Goal: Transaction & Acquisition: Purchase product/service

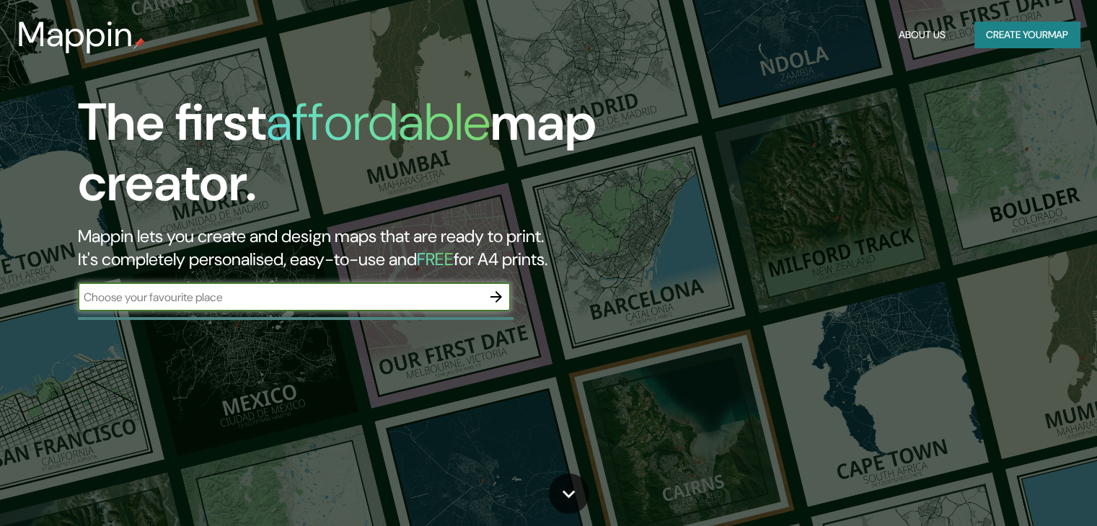
click at [275, 304] on input "text" at bounding box center [280, 297] width 404 height 17
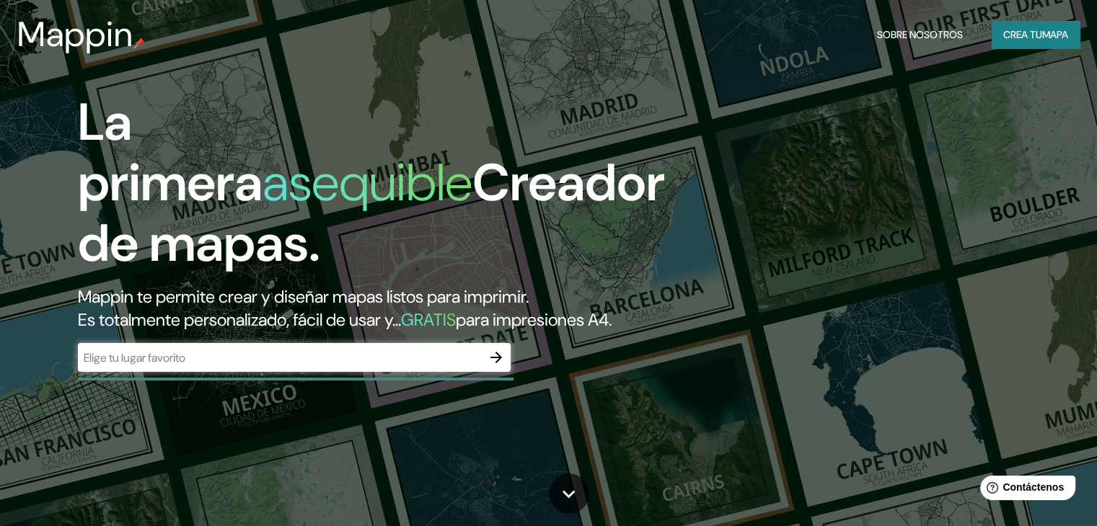
click at [211, 366] on input "text" at bounding box center [280, 358] width 404 height 17
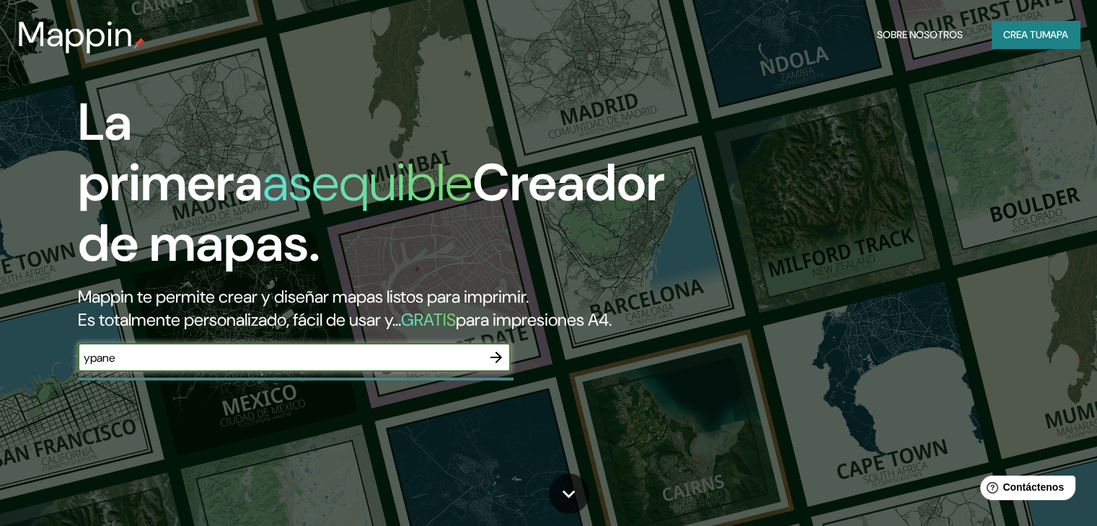
type input "ypane"
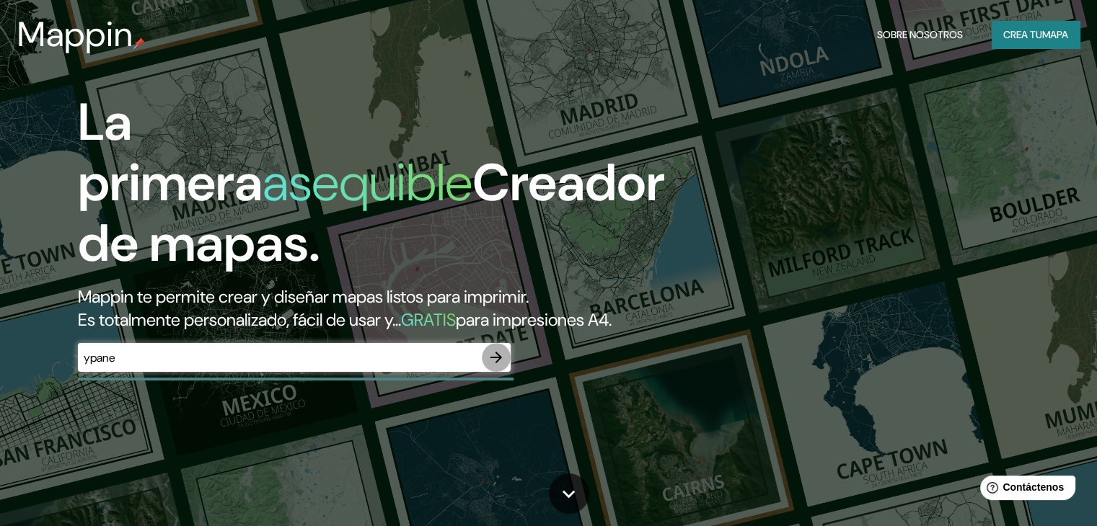
click at [498, 366] on icon "button" at bounding box center [495, 357] width 17 height 17
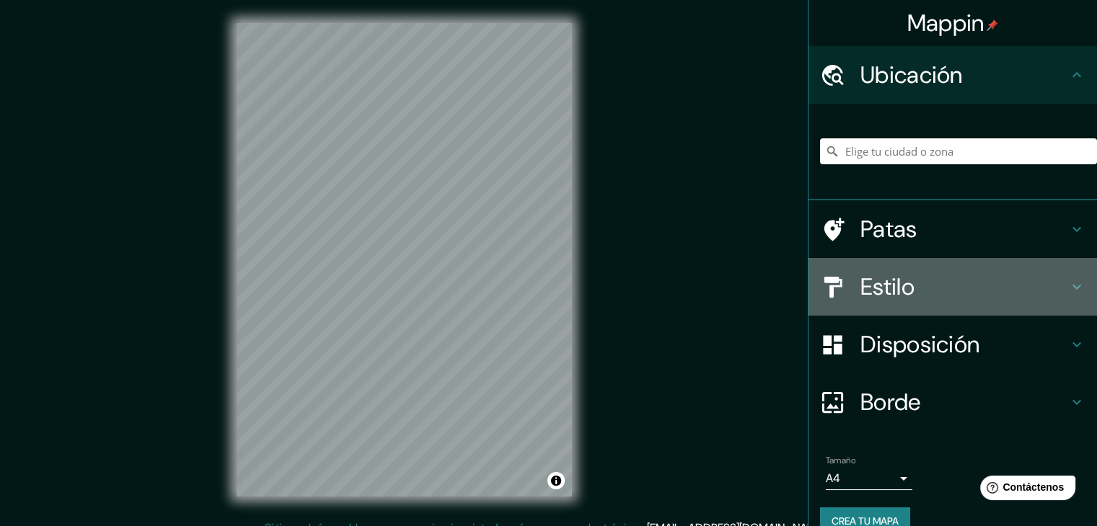
click at [846, 281] on div at bounding box center [840, 287] width 40 height 25
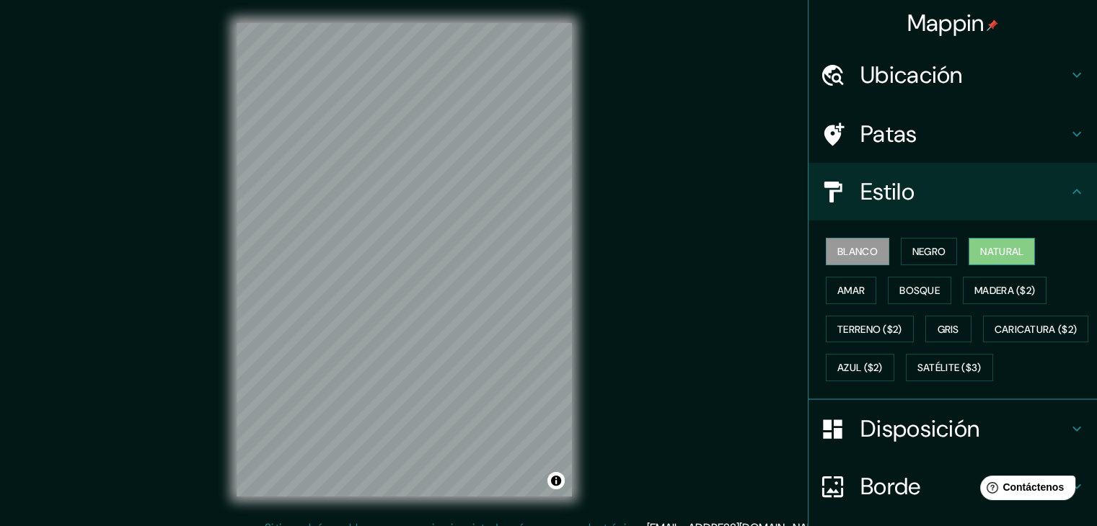
click at [988, 247] on font "Natural" at bounding box center [1001, 251] width 43 height 13
click at [868, 130] on font "Patas" at bounding box center [888, 134] width 57 height 30
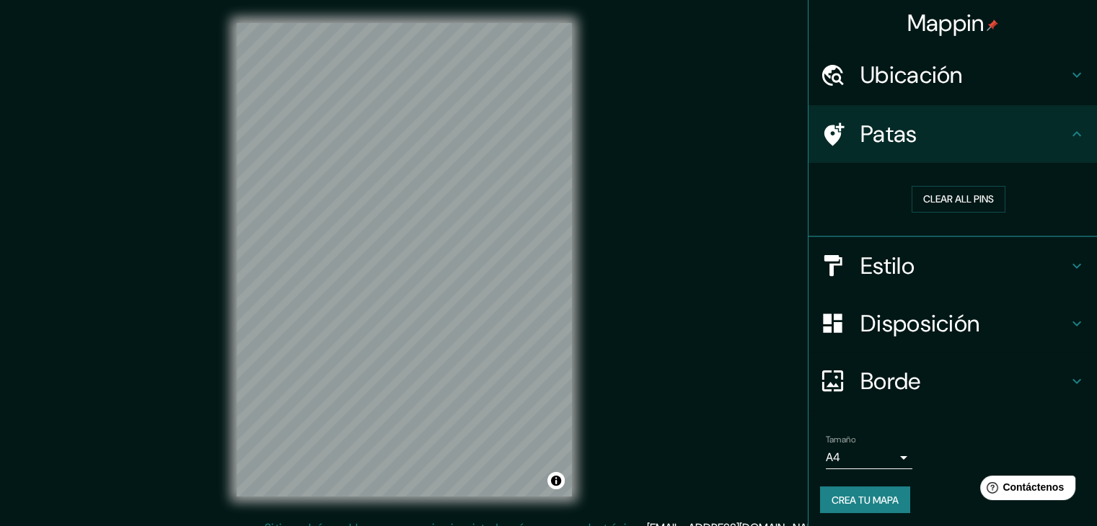
click at [875, 74] on font "Ubicación" at bounding box center [911, 75] width 102 height 30
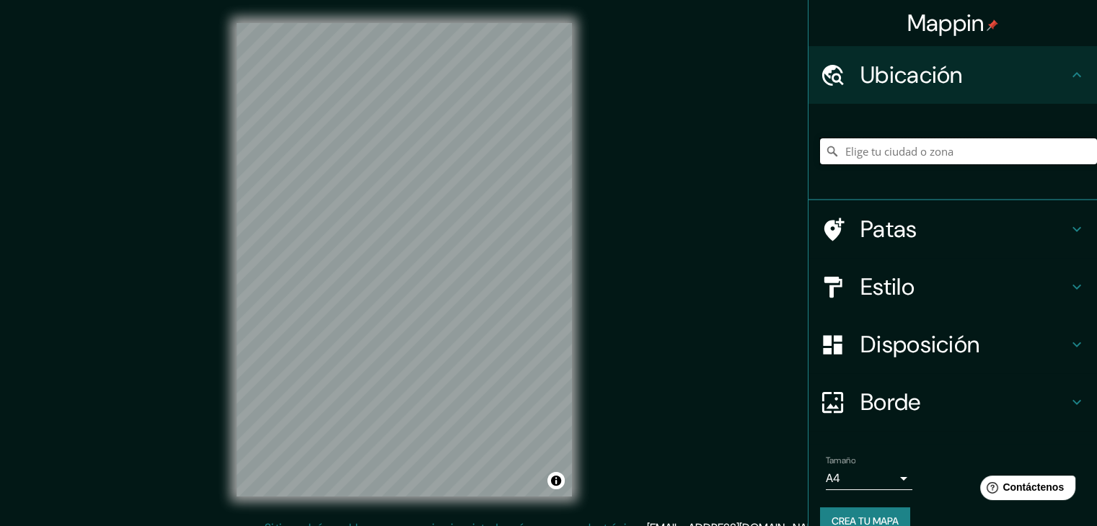
click at [881, 149] on input "Elige tu ciudad o zona" at bounding box center [958, 151] width 277 height 26
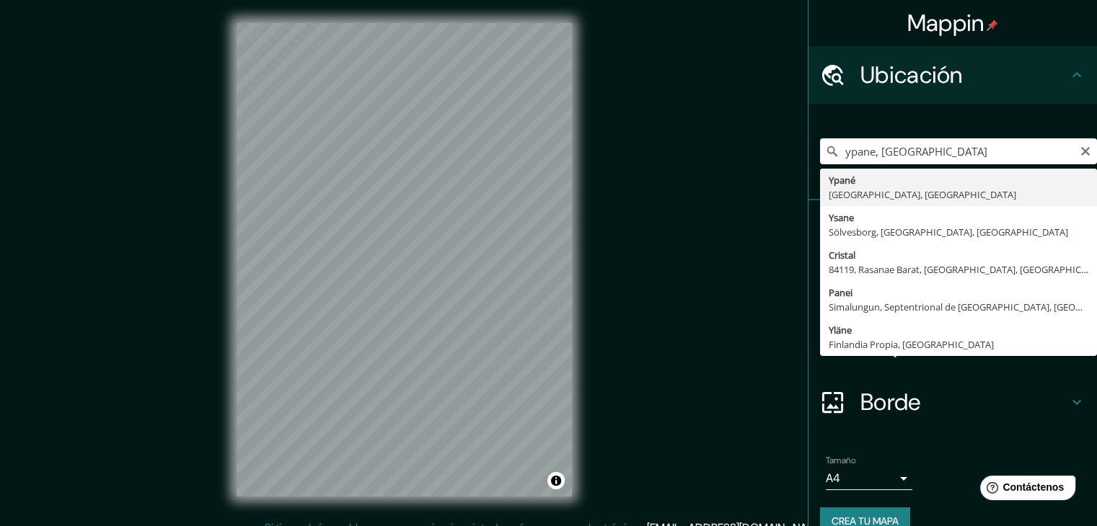
type input "Ypané, [GEOGRAPHIC_DATA], [GEOGRAPHIC_DATA]"
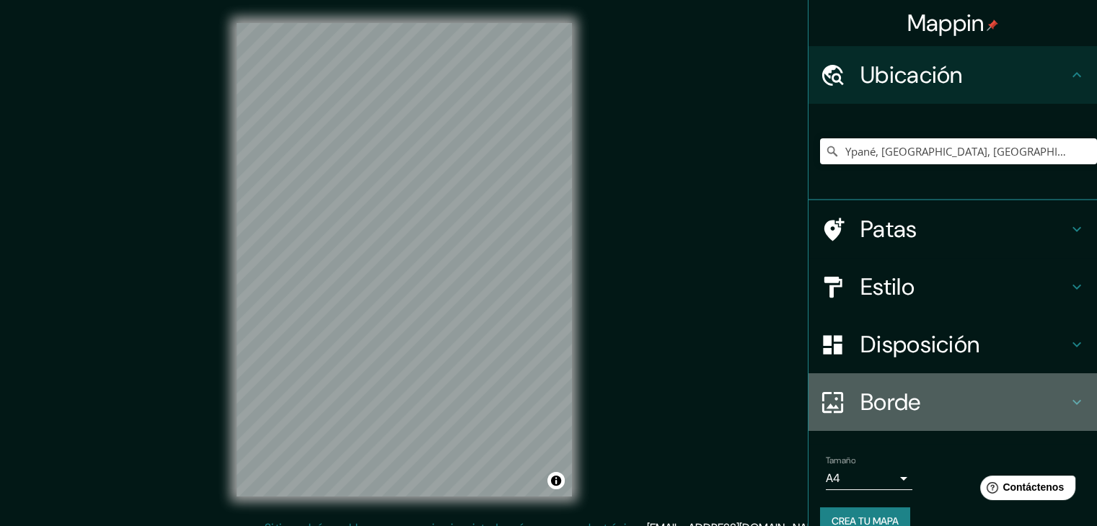
click at [1068, 399] on icon at bounding box center [1076, 402] width 17 height 17
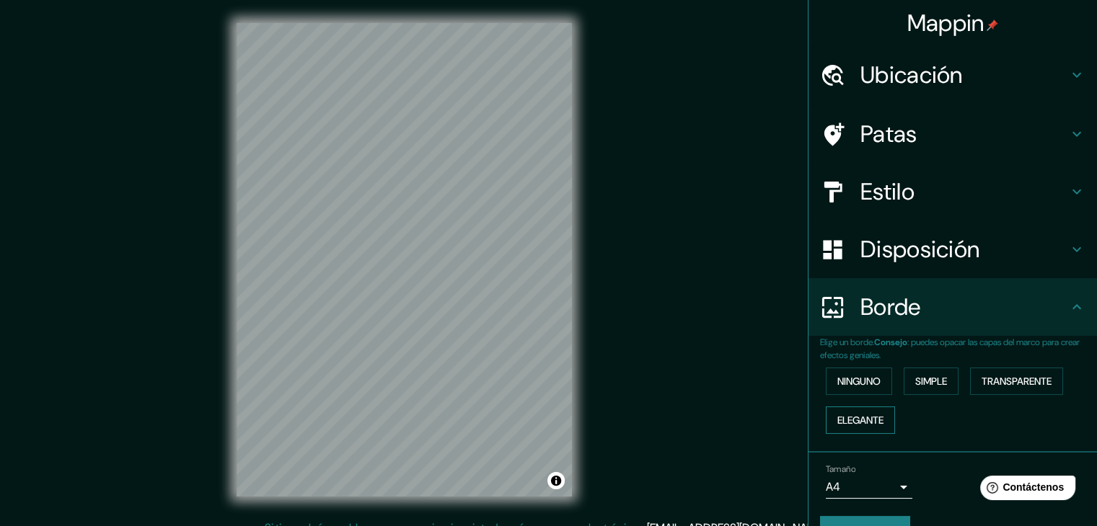
click at [839, 415] on font "Elegante" at bounding box center [860, 420] width 46 height 13
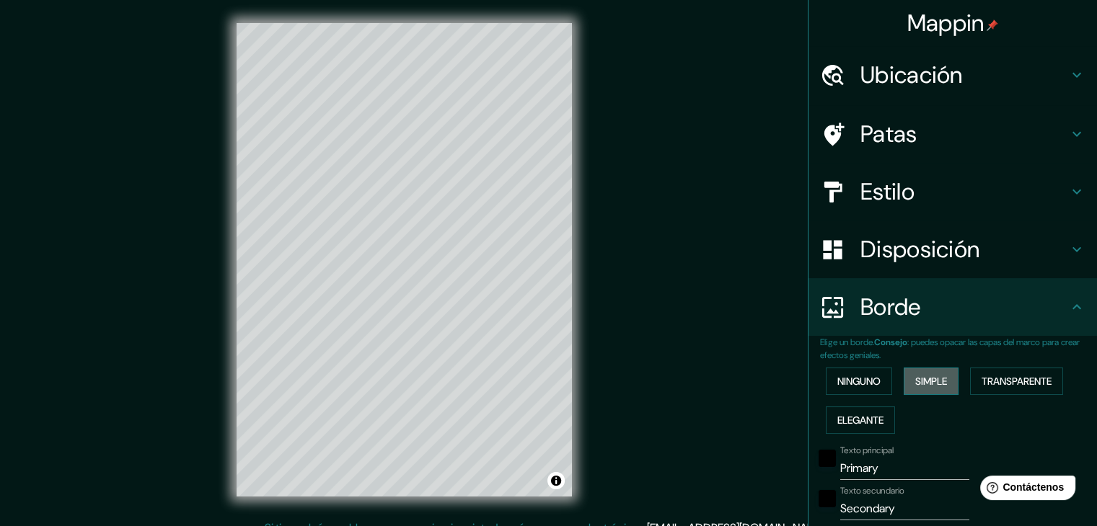
click at [915, 379] on font "Simple" at bounding box center [931, 381] width 32 height 13
click at [857, 379] on font "Ninguno" at bounding box center [858, 381] width 43 height 13
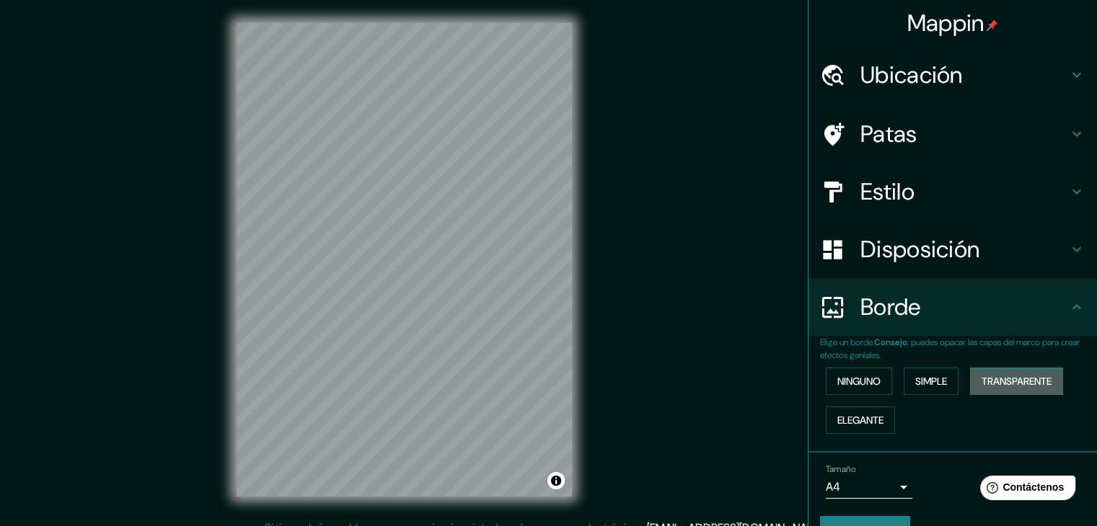
click at [1005, 372] on font "Transparente" at bounding box center [1016, 381] width 70 height 19
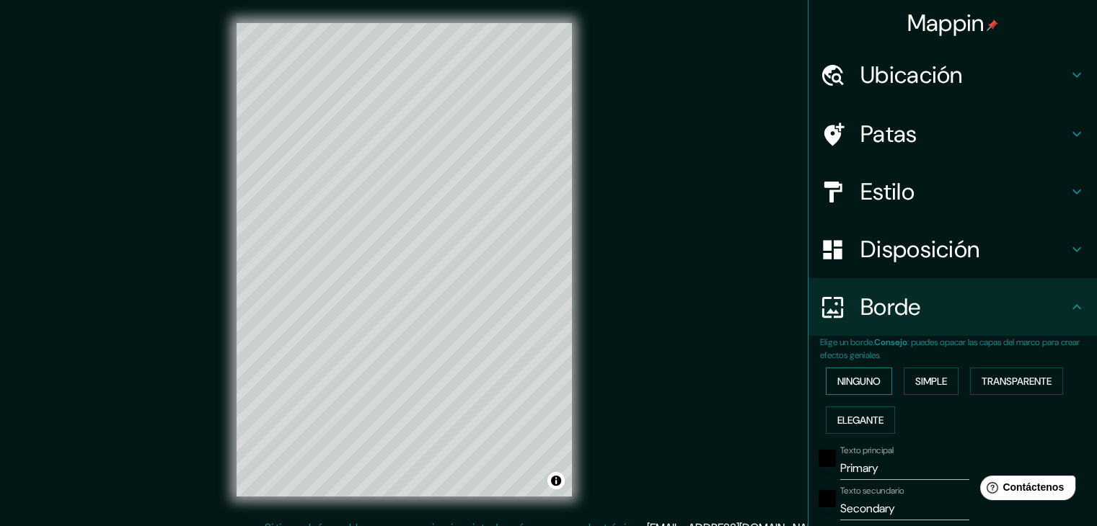
click at [837, 384] on font "Ninguno" at bounding box center [858, 381] width 43 height 13
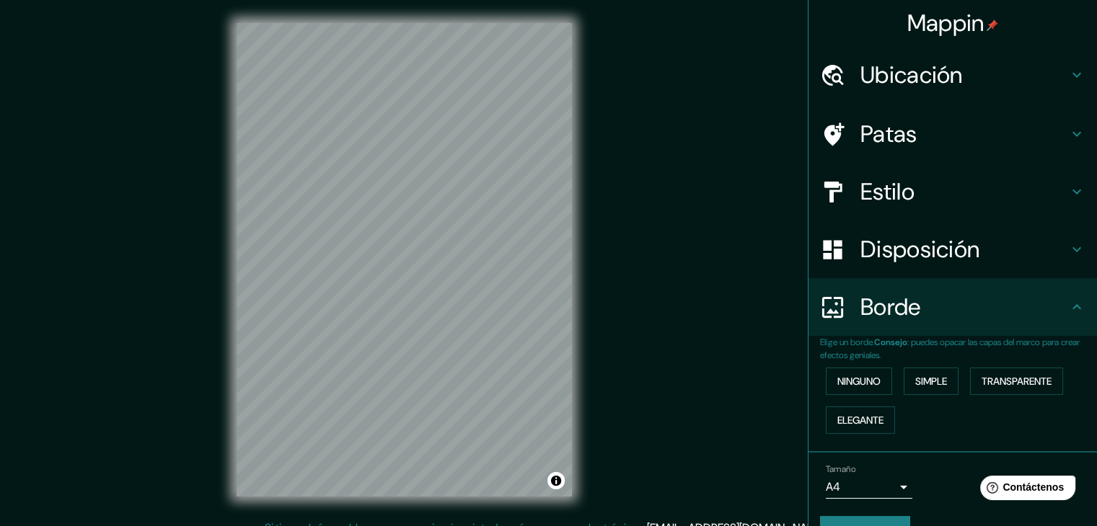
click at [1068, 244] on icon at bounding box center [1076, 249] width 17 height 17
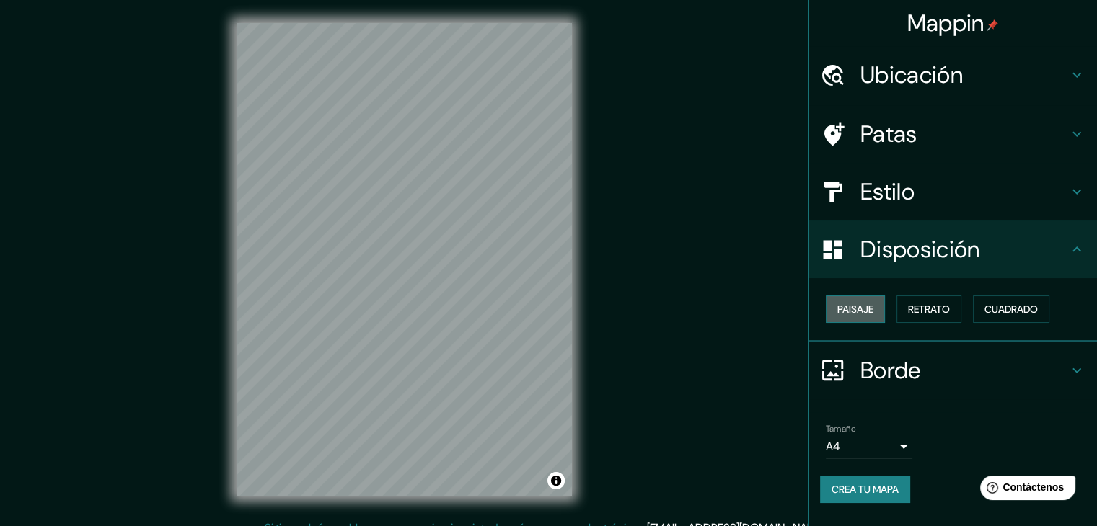
click at [837, 308] on font "Paisaje" at bounding box center [855, 309] width 36 height 13
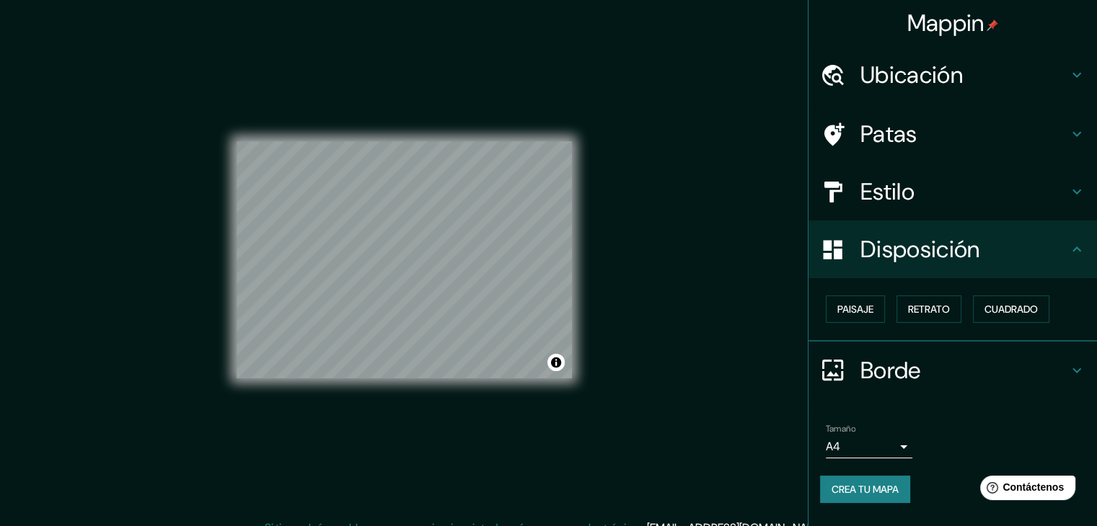
click at [872, 187] on font "Estilo" at bounding box center [887, 192] width 54 height 30
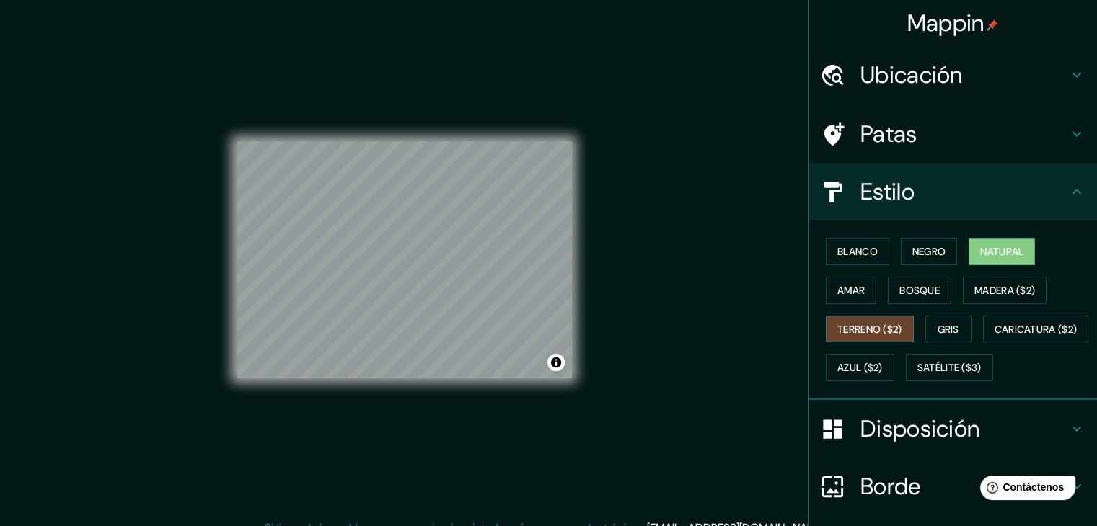
click at [842, 335] on font "Terreno ($2)" at bounding box center [869, 329] width 65 height 19
click at [945, 327] on font "Gris" at bounding box center [948, 329] width 22 height 13
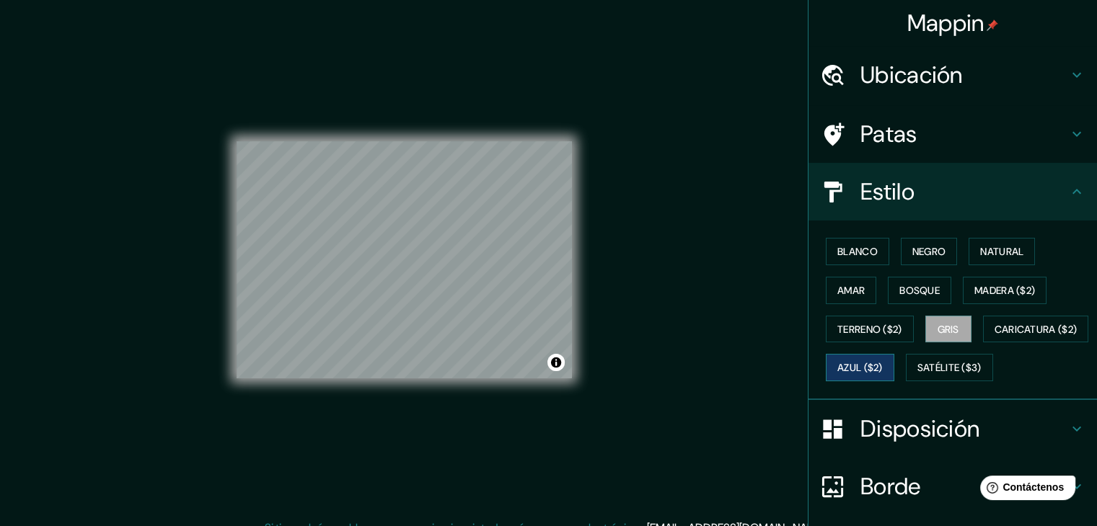
click at [882, 366] on font "Azul ($2)" at bounding box center [859, 368] width 45 height 13
click at [917, 375] on font "Satélite ($3)" at bounding box center [949, 368] width 64 height 13
